Goal: Transaction & Acquisition: Purchase product/service

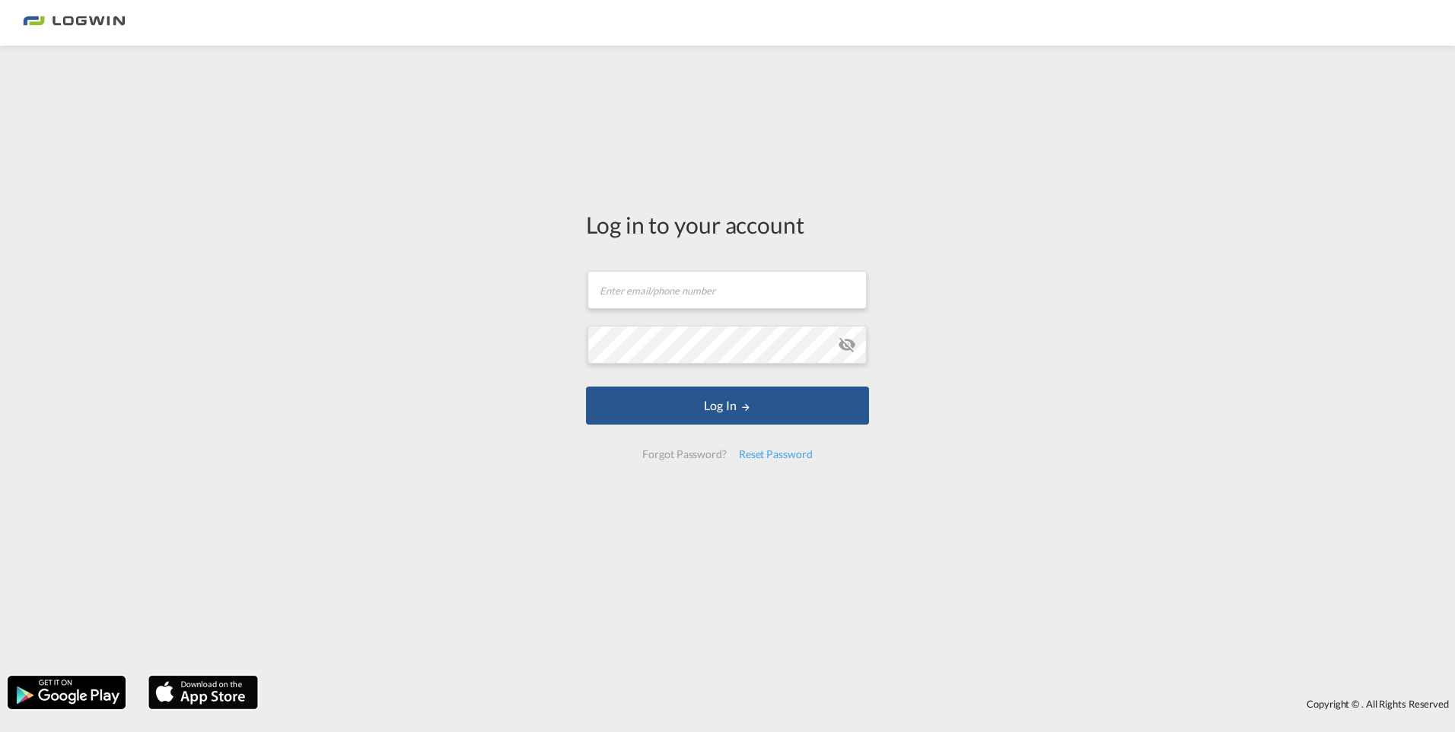
click at [706, 330] on form "Email field is required Password field is required Log In Forgot Password? Rese…" at bounding box center [727, 365] width 283 height 218
click at [698, 309] on md-input-container "Email field is required" at bounding box center [727, 289] width 283 height 41
click at [700, 291] on input "text" at bounding box center [727, 290] width 279 height 38
type input "[PERSON_NAME][EMAIL_ADDRESS][DOMAIN_NAME]"
click at [586, 387] on button "Log In" at bounding box center [727, 406] width 283 height 38
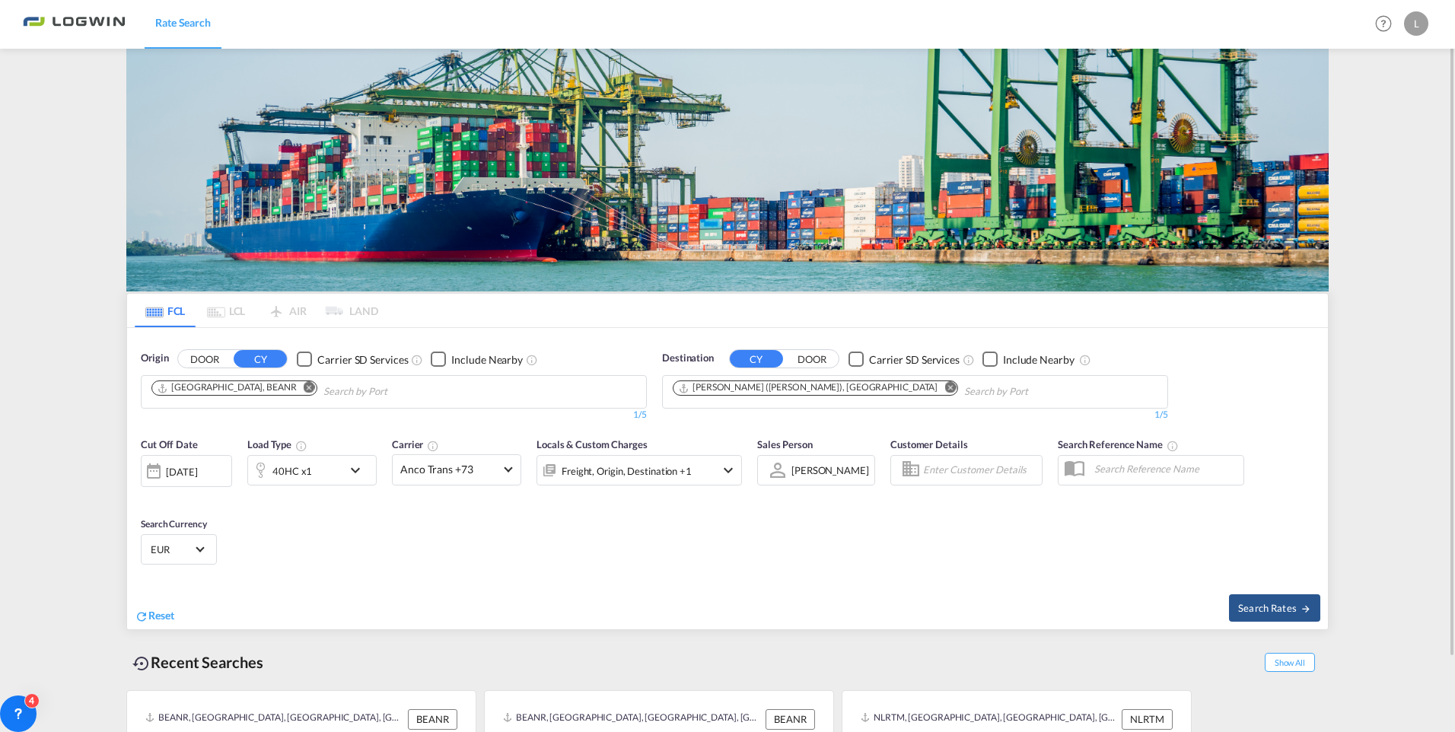
click at [304, 385] on md-icon "Remove" at bounding box center [309, 387] width 11 height 11
type input "[PERSON_NAME]"
click at [222, 473] on div "[PERSON_NAME] dam [GEOGRAPHIC_DATA] NLRTM" at bounding box center [269, 496] width 289 height 46
click at [945, 387] on md-icon "Remove" at bounding box center [950, 387] width 11 height 11
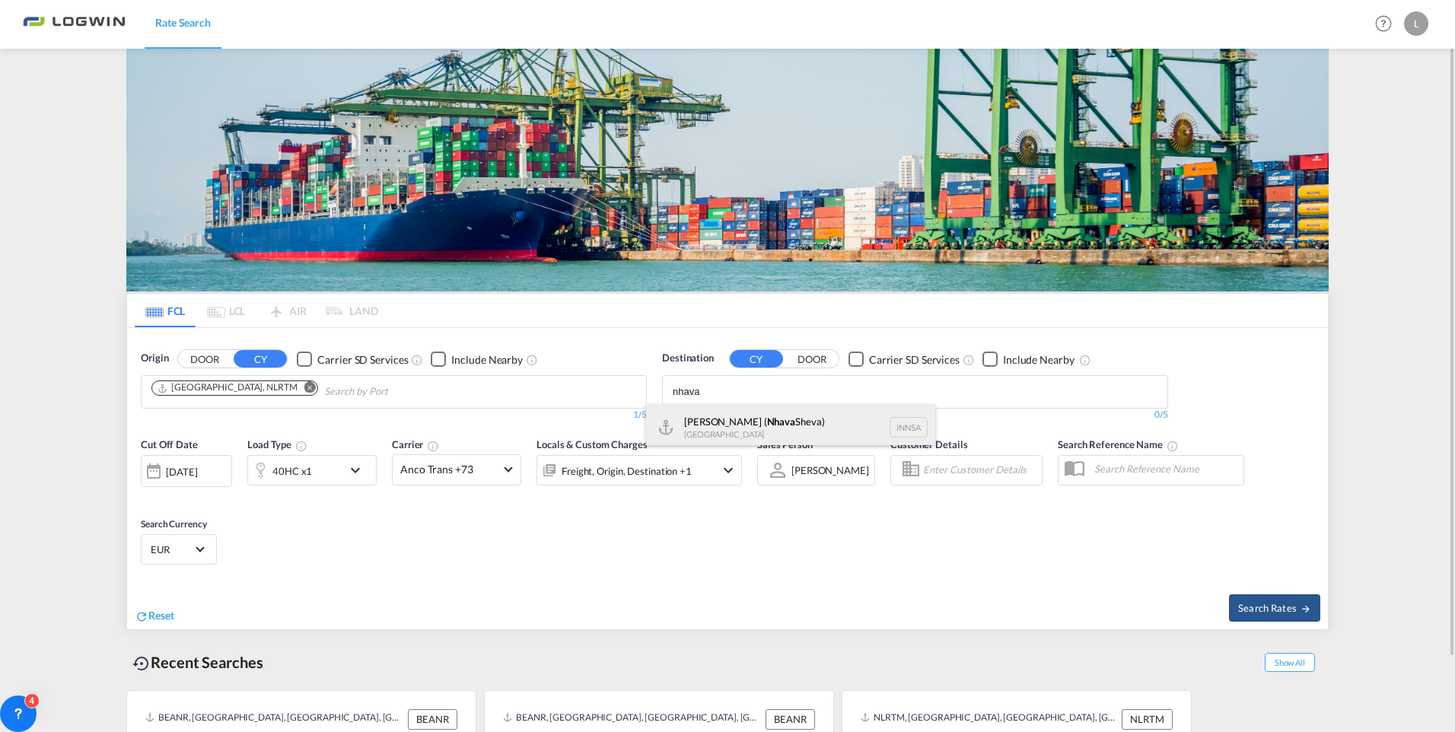
type input "nhava"
click at [775, 431] on div "[PERSON_NAME] ( [GEOGRAPHIC_DATA]) [GEOGRAPHIC_DATA] [GEOGRAPHIC_DATA]" at bounding box center [790, 427] width 289 height 46
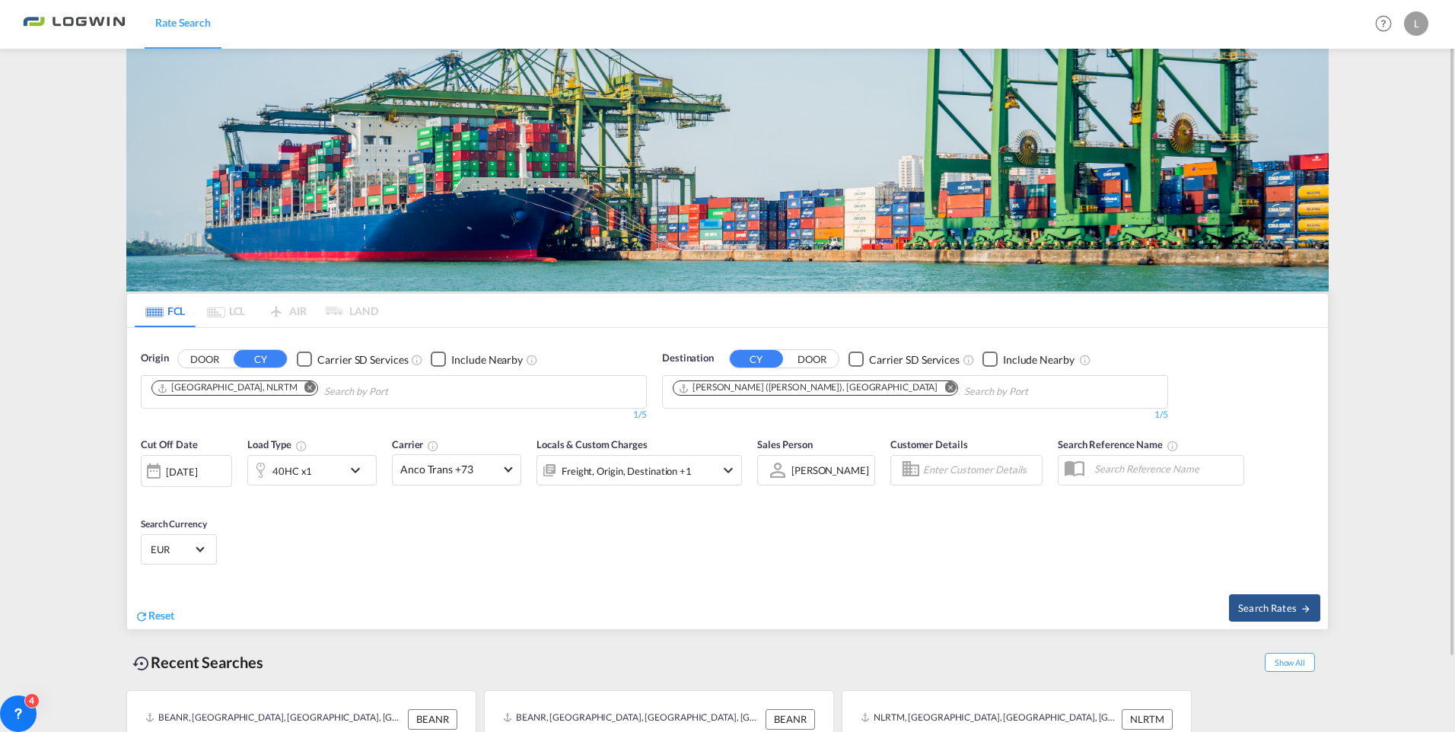
click at [324, 468] on div "40HC x1" at bounding box center [295, 470] width 94 height 30
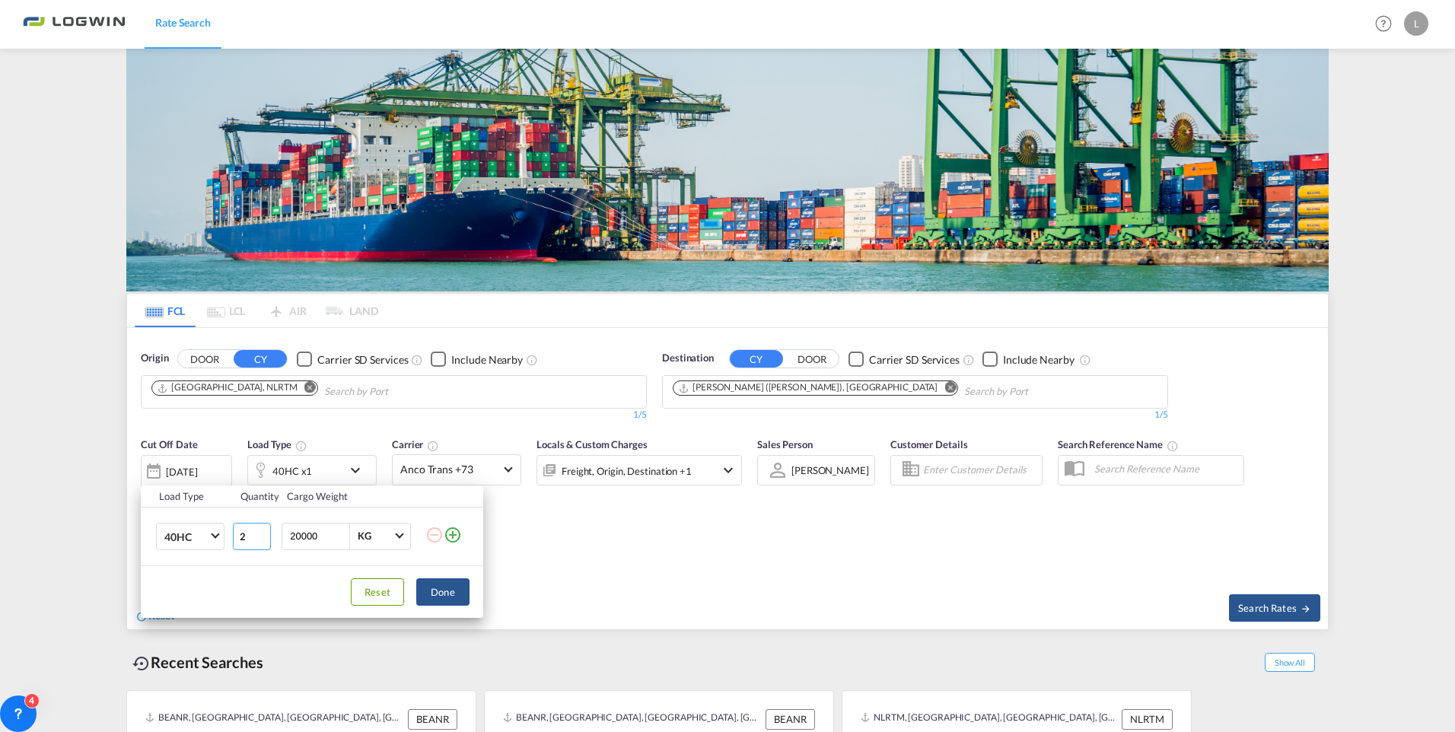
click at [263, 532] on input "2" at bounding box center [252, 536] width 38 height 27
click at [263, 532] on input "3" at bounding box center [252, 536] width 38 height 27
type input "4"
click at [263, 532] on input "4" at bounding box center [252, 536] width 38 height 27
click at [454, 590] on button "Done" at bounding box center [442, 592] width 53 height 27
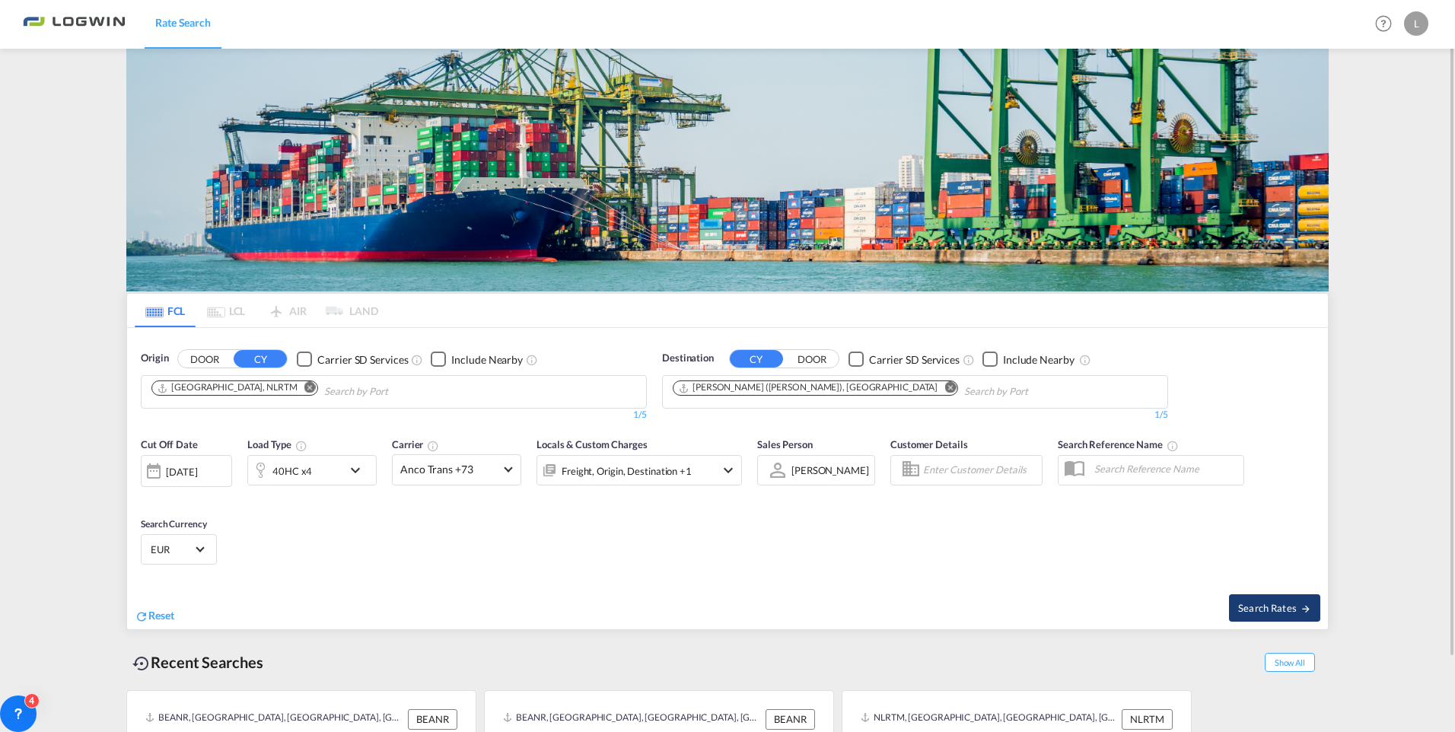
click at [1277, 607] on span "Search Rates" at bounding box center [1274, 608] width 73 height 12
type input "NLRTM to INNSA / [DATE]"
